Goal: Task Accomplishment & Management: Use online tool/utility

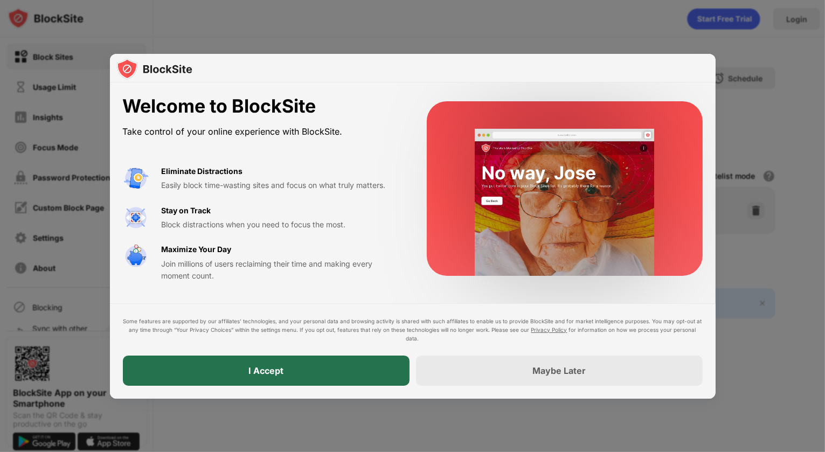
click at [302, 366] on div "I Accept" at bounding box center [266, 371] width 287 height 30
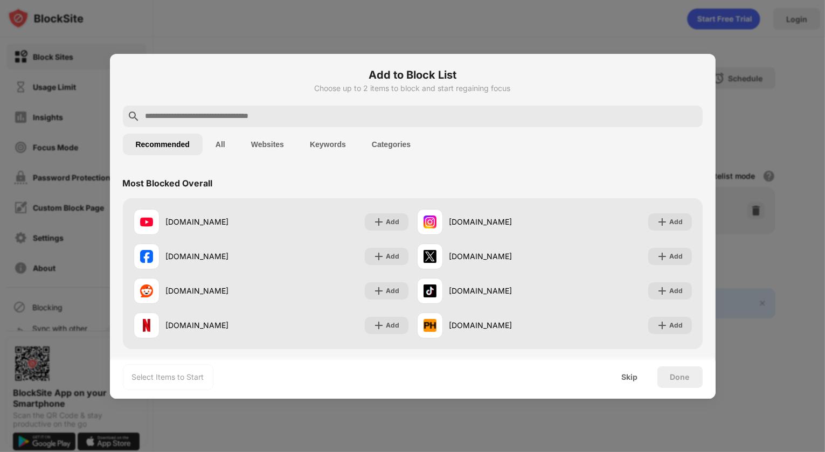
click at [360, 112] on input "text" at bounding box center [421, 116] width 554 height 13
click at [285, 122] on input "text" at bounding box center [421, 116] width 554 height 13
paste input "**********"
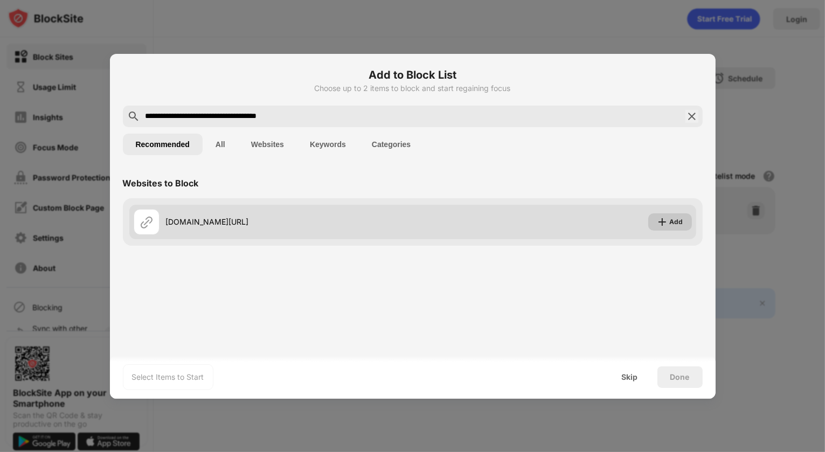
type input "**********"
click at [664, 230] on div "Add" at bounding box center [670, 221] width 44 height 17
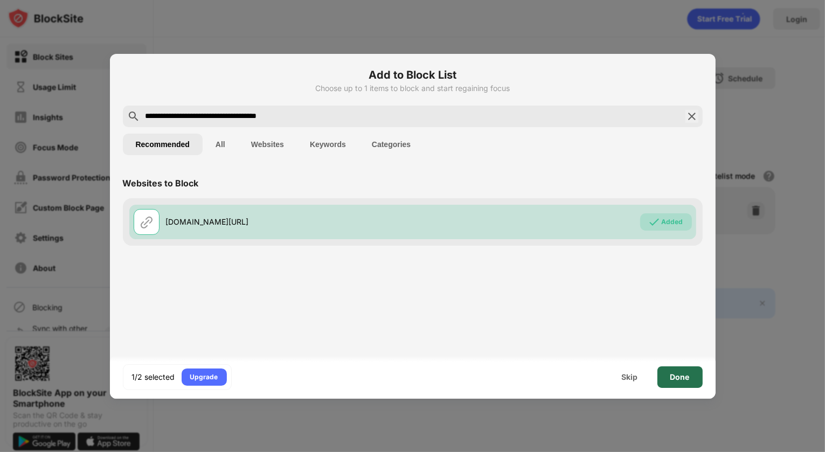
click at [675, 377] on div "Done" at bounding box center [679, 377] width 19 height 9
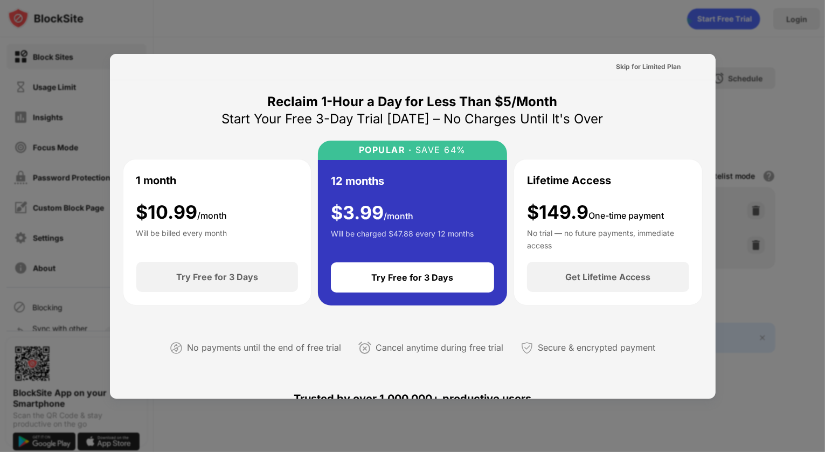
click at [748, 281] on div at bounding box center [412, 226] width 825 height 452
click at [667, 64] on div "Skip for Limited Plan" at bounding box center [648, 66] width 65 height 11
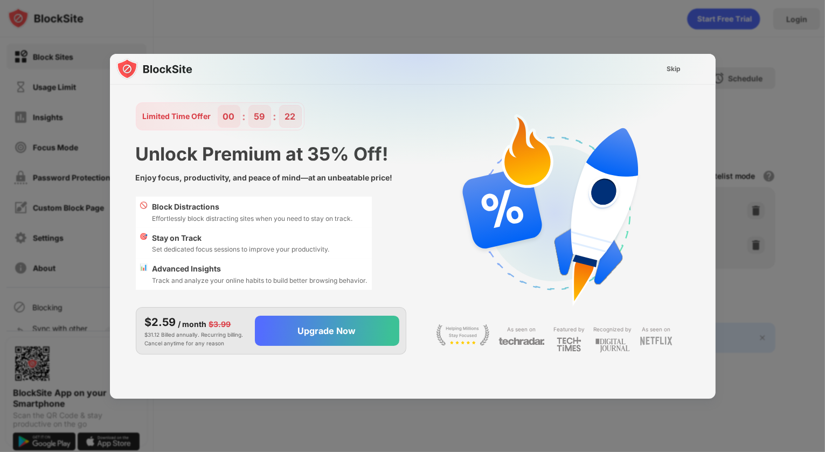
scroll to position [25, 0]
click at [668, 76] on div "Skip" at bounding box center [673, 68] width 31 height 17
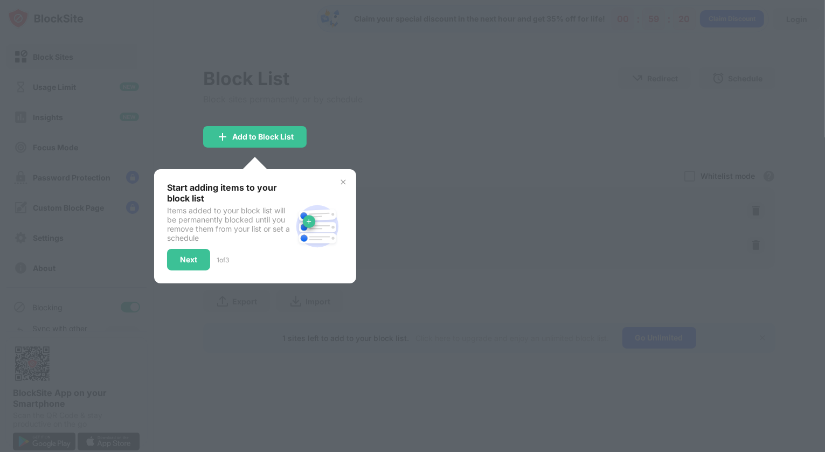
click at [642, 51] on div at bounding box center [412, 226] width 825 height 452
click at [180, 259] on div "Next" at bounding box center [188, 259] width 17 height 9
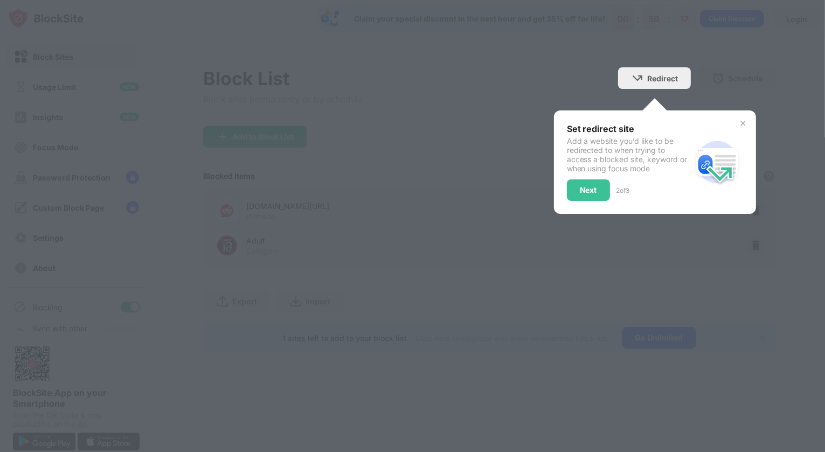
click at [332, 191] on div at bounding box center [412, 226] width 825 height 452
click at [585, 190] on div "Next" at bounding box center [588, 190] width 17 height 9
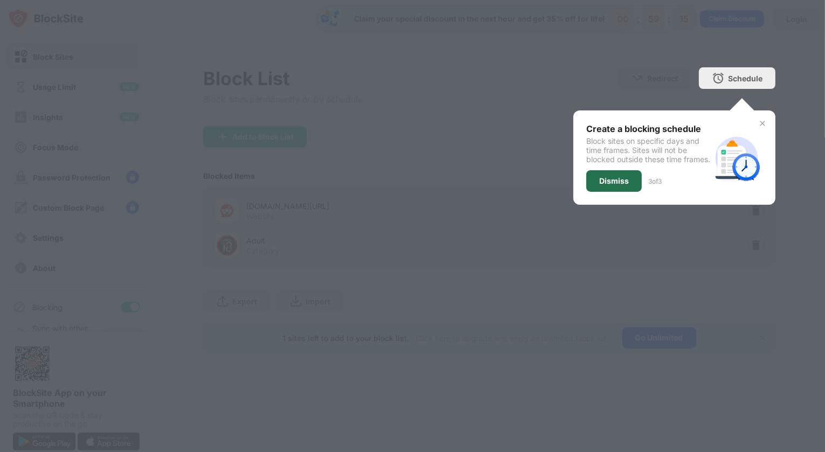
click at [598, 192] on div "Dismiss" at bounding box center [614, 181] width 56 height 22
